Goal: Task Accomplishment & Management: Complete application form

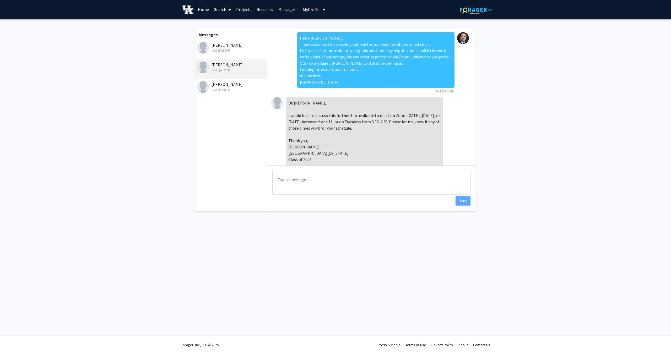
scroll to position [213, 0]
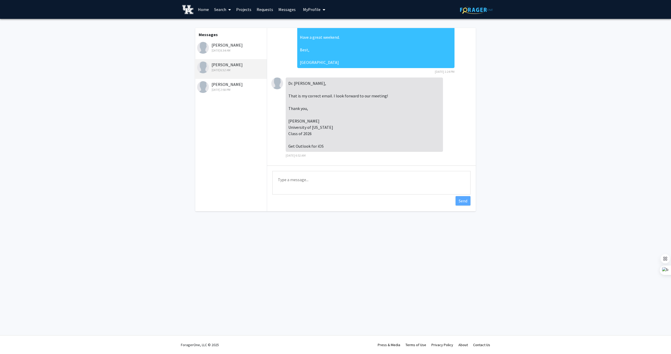
click at [220, 50] on div "[DATE] 8:34 AM" at bounding box center [231, 50] width 68 height 5
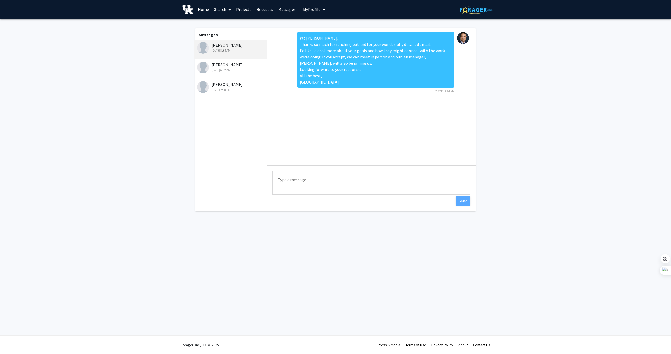
click at [216, 69] on div "[DATE] 6:52 AM" at bounding box center [231, 70] width 68 height 5
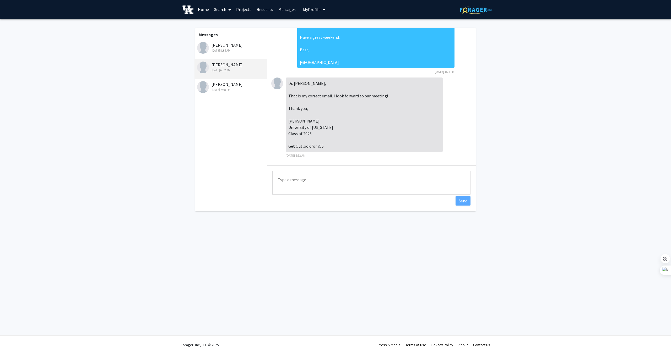
click at [218, 50] on div "[DATE] 8:34 AM" at bounding box center [231, 50] width 68 height 5
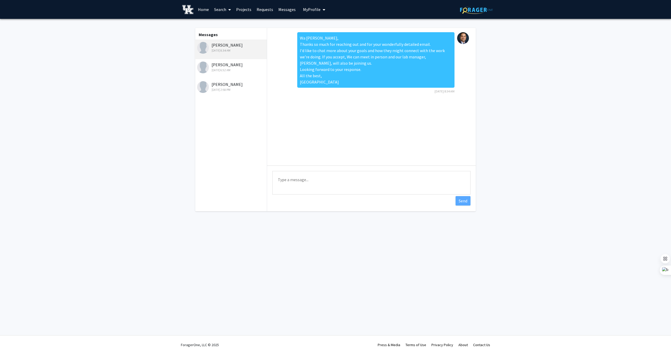
scroll to position [0, 0]
click at [268, 9] on link "Requests" at bounding box center [265, 9] width 22 height 18
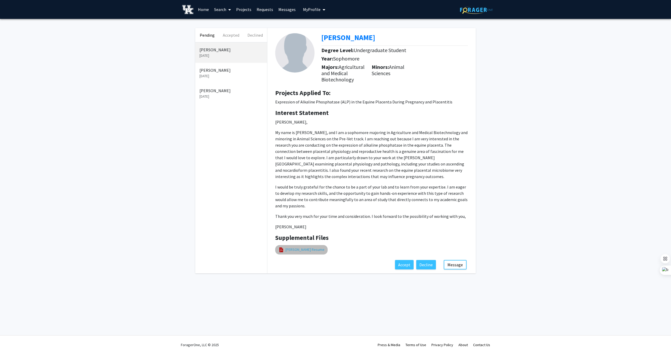
click at [294, 250] on link "[PERSON_NAME] Resume" at bounding box center [304, 250] width 39 height 6
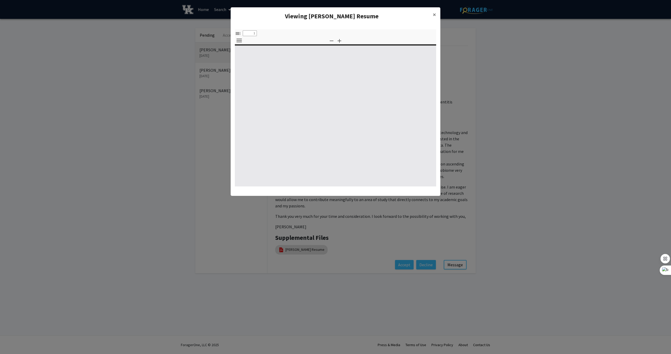
select select "custom"
type input "0"
select select "custom"
type input "1"
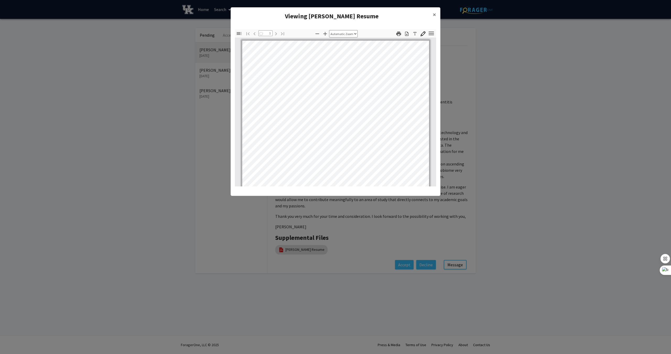
select select "auto"
click at [407, 35] on icon "button" at bounding box center [406, 33] width 5 height 5
click at [500, 90] on modal-container "Viewing [PERSON_NAME] Resume × Thumbnails Document Outline Attachments Layers C…" at bounding box center [335, 177] width 671 height 354
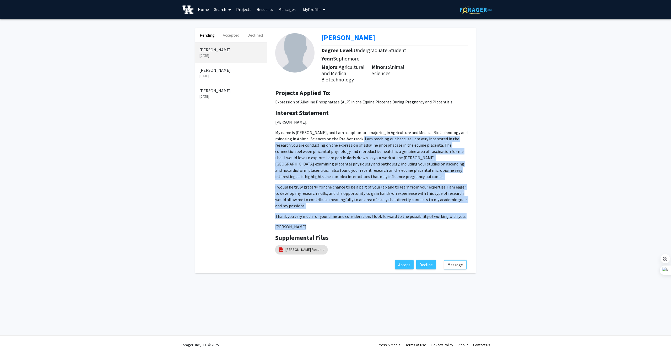
drag, startPoint x: 361, startPoint y: 138, endPoint x: 349, endPoint y: 225, distance: 88.4
click at [348, 226] on p "[PERSON_NAME], My name is [PERSON_NAME], and I am a sophomore majoring in Agric…" at bounding box center [371, 174] width 193 height 111
click at [354, 203] on p "I would be truly grateful for the chance to be a part of your lab and to learn …" at bounding box center [371, 196] width 193 height 25
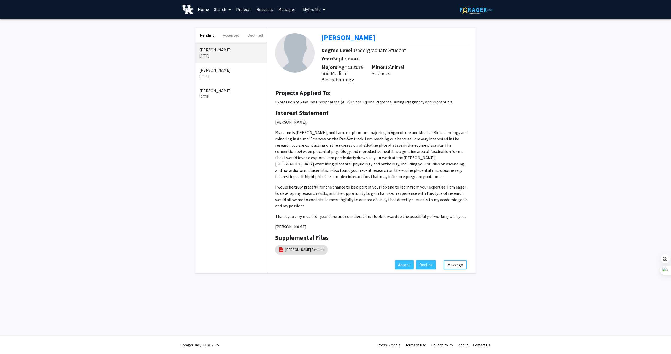
drag, startPoint x: 341, startPoint y: 67, endPoint x: 361, endPoint y: 81, distance: 24.2
click at [361, 81] on h5 "Majors: Agricultural and Medical Biotechnology" at bounding box center [346, 73] width 50 height 19
click at [345, 67] on span "Agricultural and Medical Biotechnology" at bounding box center [342, 73] width 43 height 19
drag, startPoint x: 340, startPoint y: 67, endPoint x: 358, endPoint y: 79, distance: 21.9
click at [358, 79] on h5 "Majors: Agricultural and Medical Biotechnology" at bounding box center [346, 73] width 50 height 19
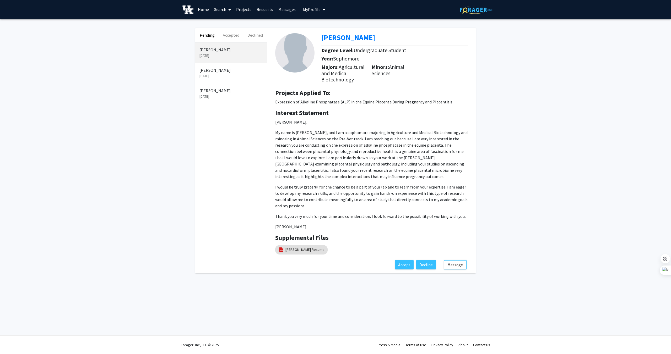
copy span "Agricultural and Medical Biotechnology"
